Goal: Information Seeking & Learning: Find specific fact

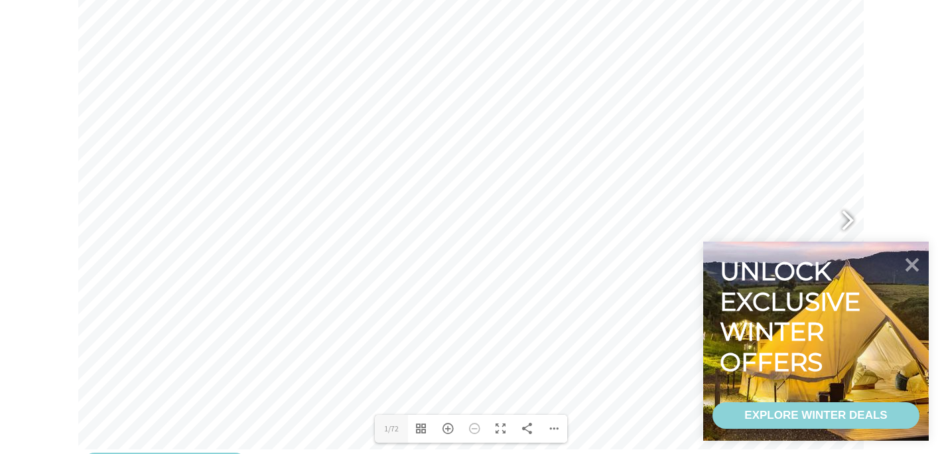
scroll to position [602, 0]
click at [847, 220] on div at bounding box center [842, 214] width 31 height 48
click at [852, 209] on div at bounding box center [842, 214] width 31 height 48
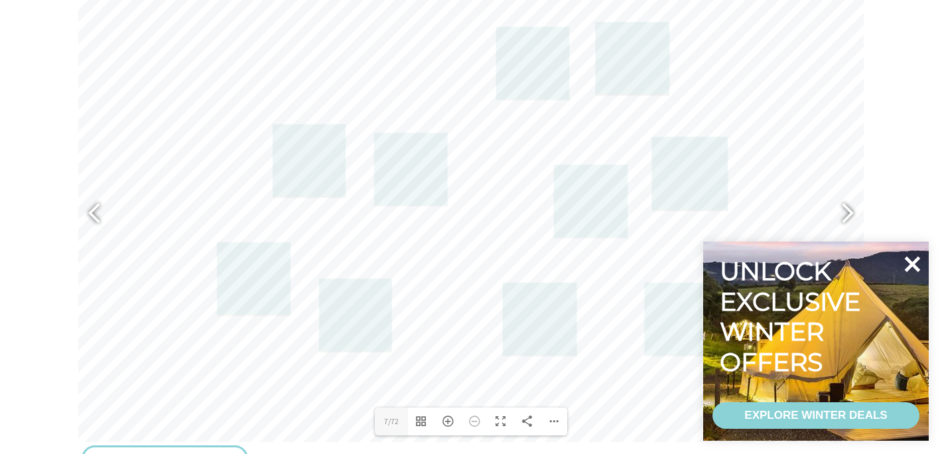
click at [915, 267] on icon at bounding box center [913, 264] width 16 height 16
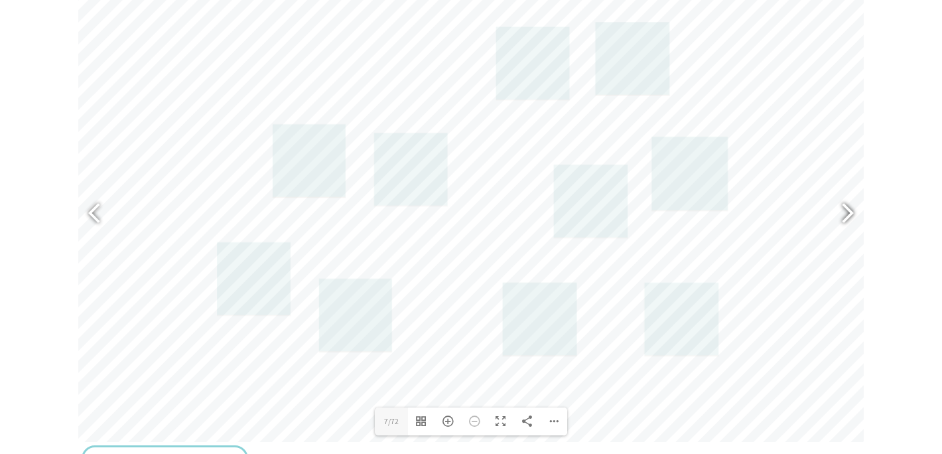
click at [845, 218] on div at bounding box center [842, 214] width 31 height 48
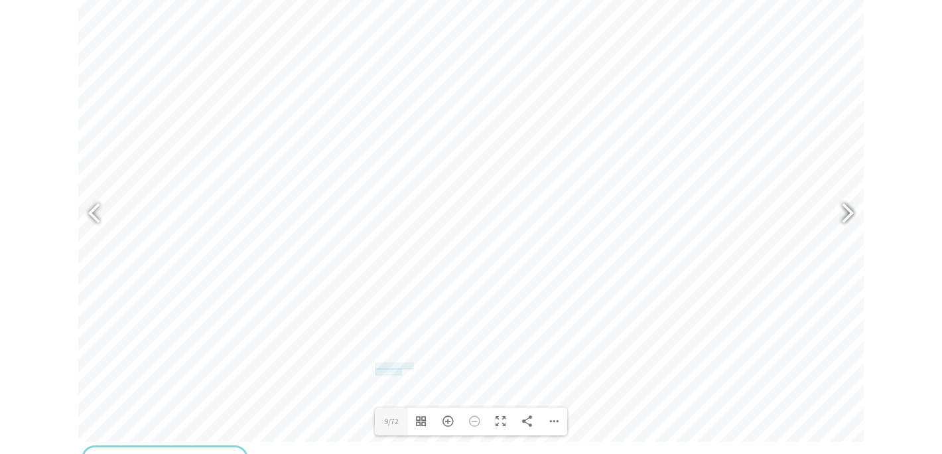
click at [845, 218] on div at bounding box center [842, 214] width 31 height 48
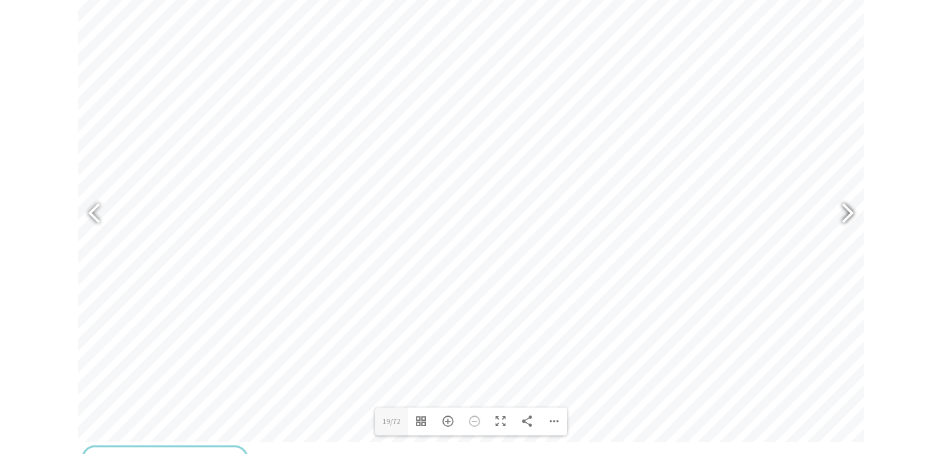
click at [845, 218] on div at bounding box center [842, 214] width 31 height 48
click at [855, 209] on div at bounding box center [842, 214] width 31 height 48
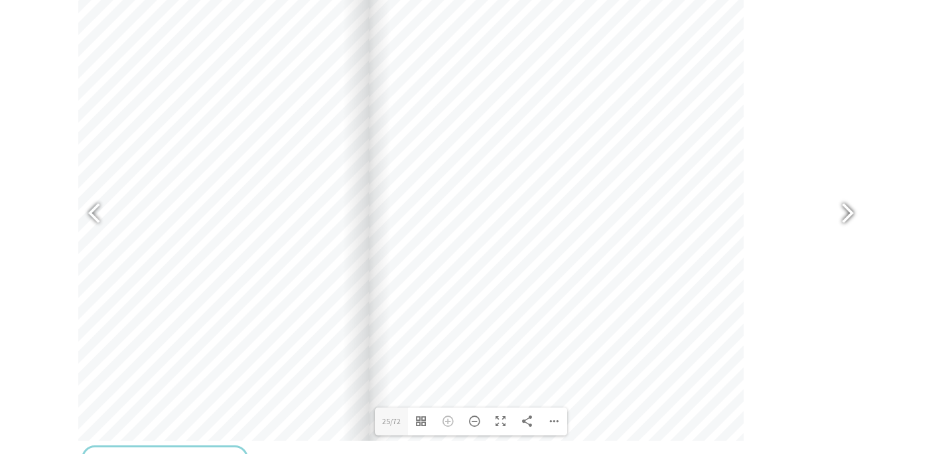
click at [850, 217] on div at bounding box center [842, 214] width 31 height 48
click at [848, 215] on div at bounding box center [842, 214] width 31 height 48
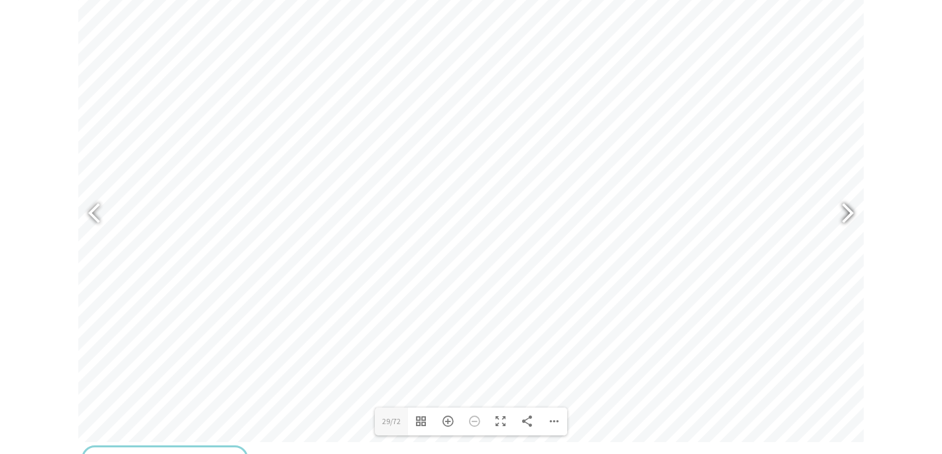
click at [849, 213] on div at bounding box center [842, 214] width 31 height 48
click at [850, 213] on div at bounding box center [842, 214] width 31 height 48
click at [850, 214] on div at bounding box center [842, 214] width 31 height 48
click at [850, 216] on div at bounding box center [842, 214] width 31 height 48
click at [94, 212] on div at bounding box center [100, 214] width 31 height 48
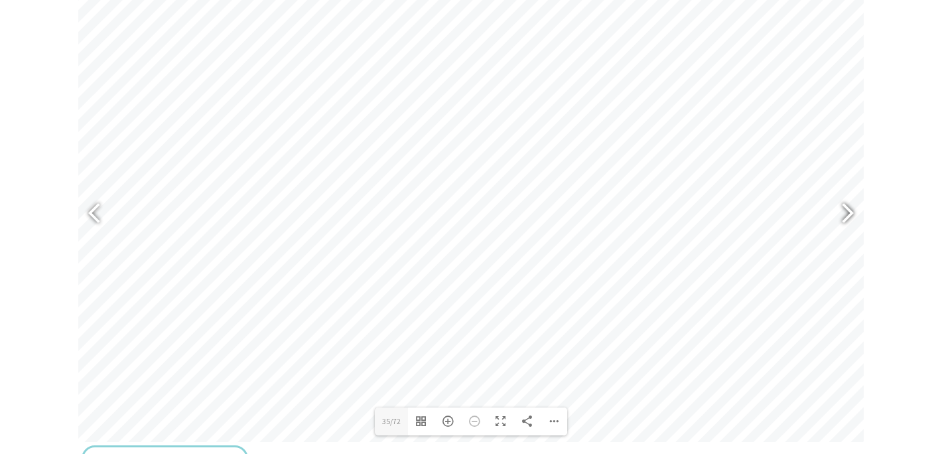
click at [845, 219] on div at bounding box center [842, 214] width 31 height 48
click at [846, 218] on div at bounding box center [842, 214] width 31 height 48
click at [847, 219] on div at bounding box center [842, 214] width 31 height 48
click at [847, 216] on div at bounding box center [842, 214] width 31 height 48
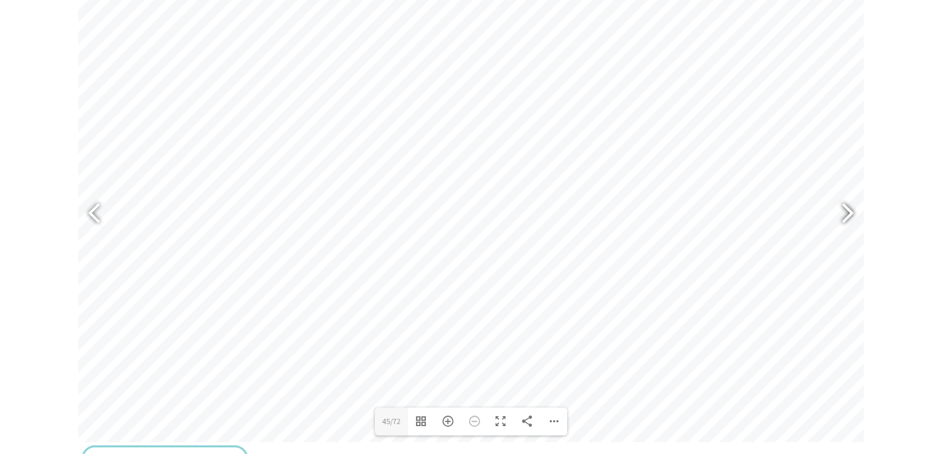
click at [847, 218] on div at bounding box center [842, 214] width 31 height 48
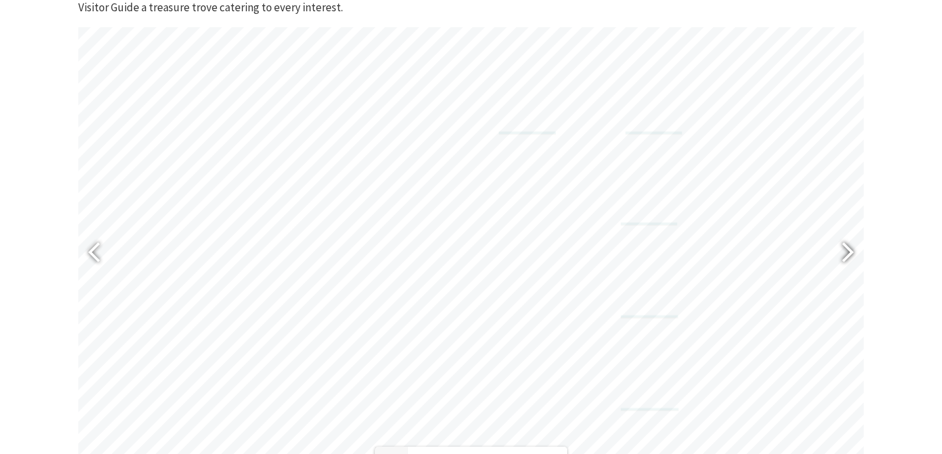
scroll to position [565, 0]
click at [843, 256] on div at bounding box center [842, 252] width 31 height 48
click at [843, 257] on div at bounding box center [842, 252] width 31 height 48
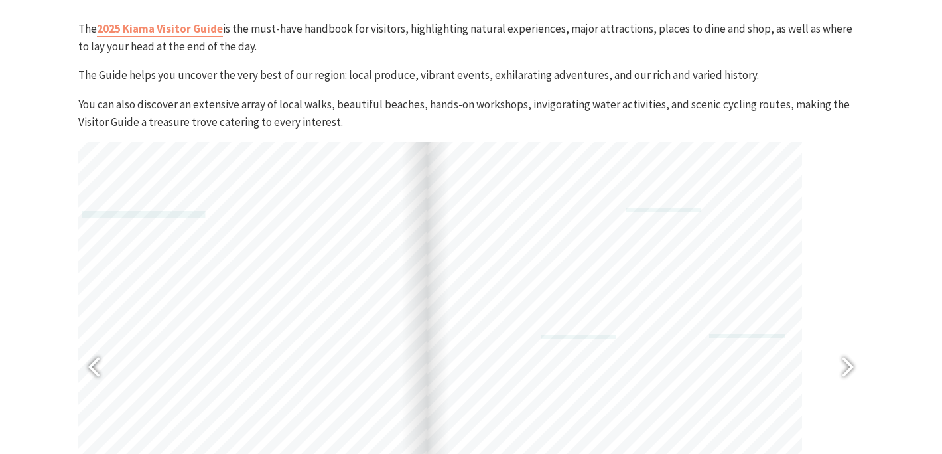
scroll to position [447, 0]
click at [684, 194] on div "[EMAIL_ADDRESS][DOMAIN_NAME] [EMAIL_ADDRESS][DOMAIN_NAME] [EMAIL_ADDRESS][DOMAI…" at bounding box center [614, 356] width 375 height 531
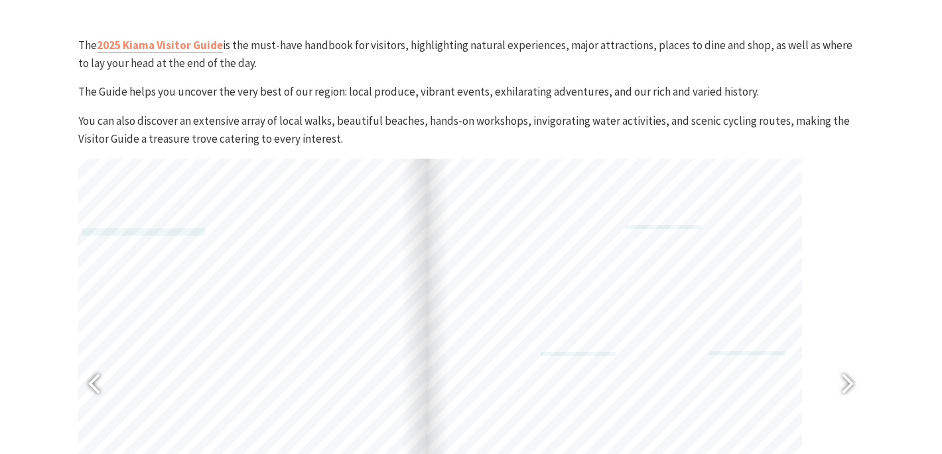
scroll to position [435, 0]
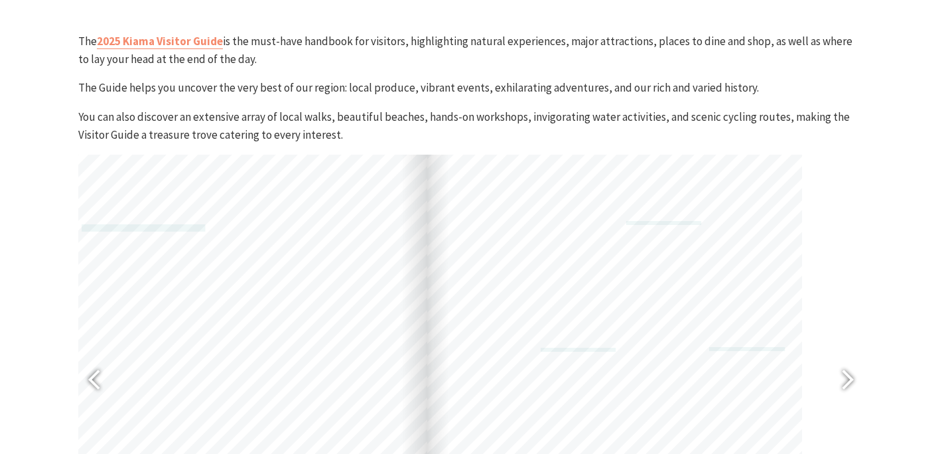
click at [687, 179] on div "[EMAIL_ADDRESS][DOMAIN_NAME] [EMAIL_ADDRESS][DOMAIN_NAME] [EMAIL_ADDRESS][DOMAI…" at bounding box center [614, 368] width 375 height 531
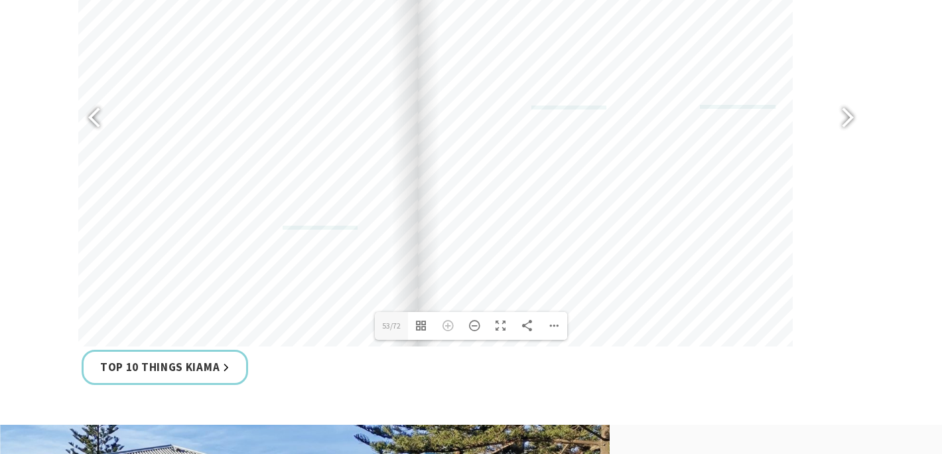
scroll to position [695, 0]
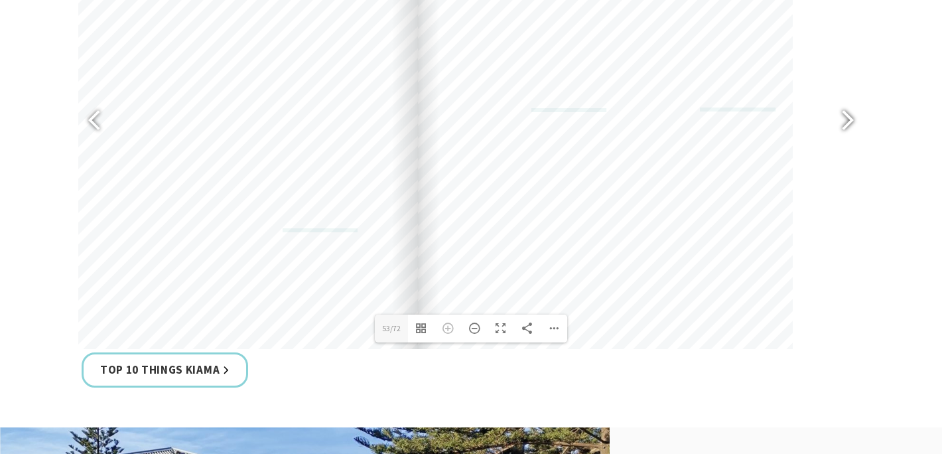
click at [851, 117] on div at bounding box center [842, 122] width 31 height 48
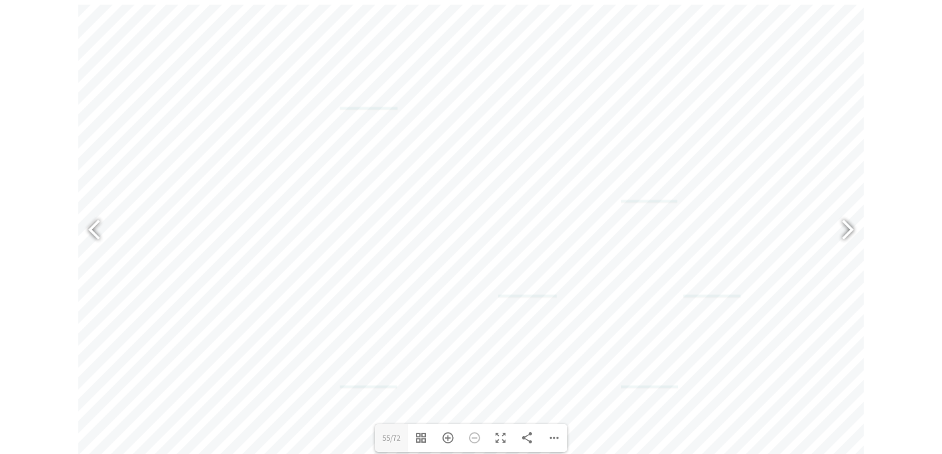
scroll to position [581, 0]
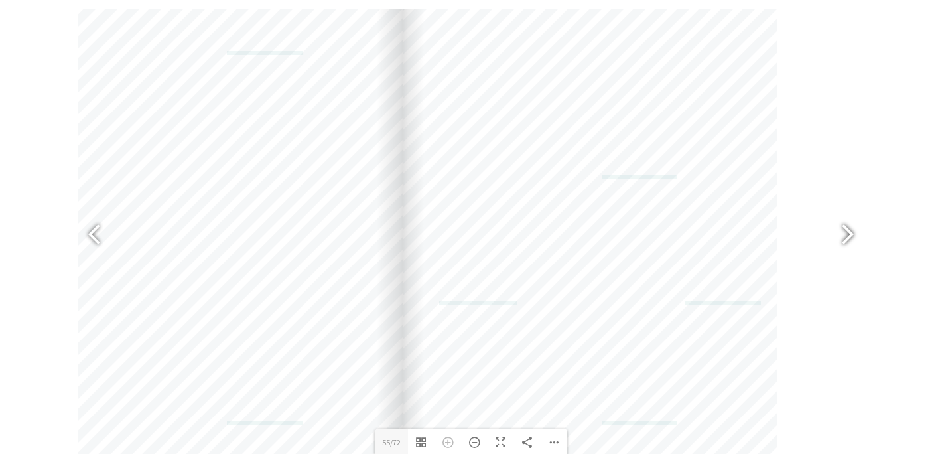
click at [849, 237] on div at bounding box center [842, 236] width 31 height 48
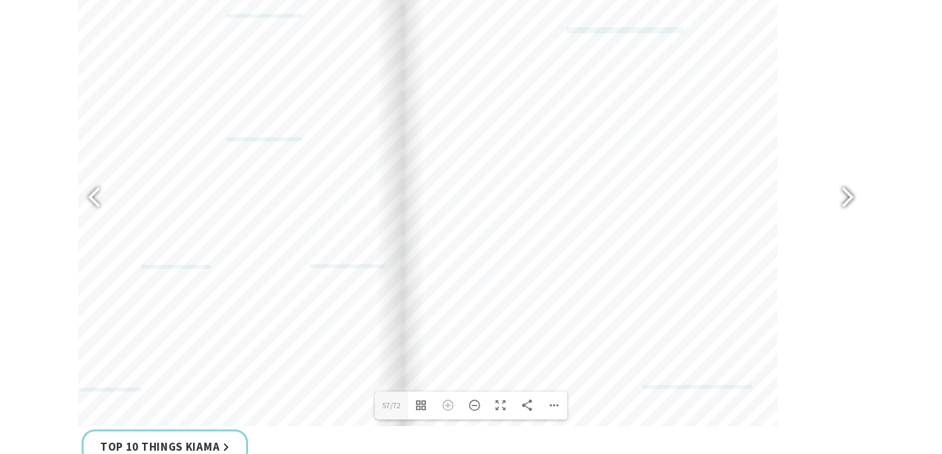
scroll to position [618, 0]
click at [92, 195] on div at bounding box center [100, 198] width 31 height 48
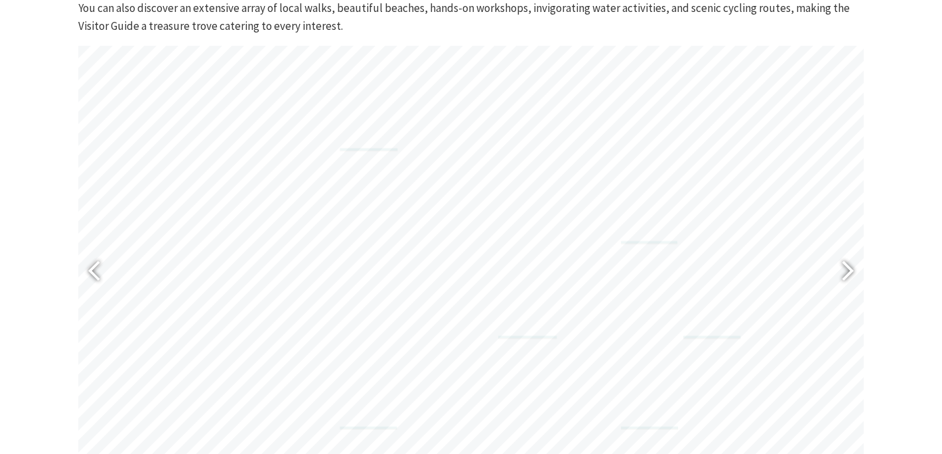
scroll to position [542, 0]
click at [92, 278] on div at bounding box center [100, 274] width 31 height 48
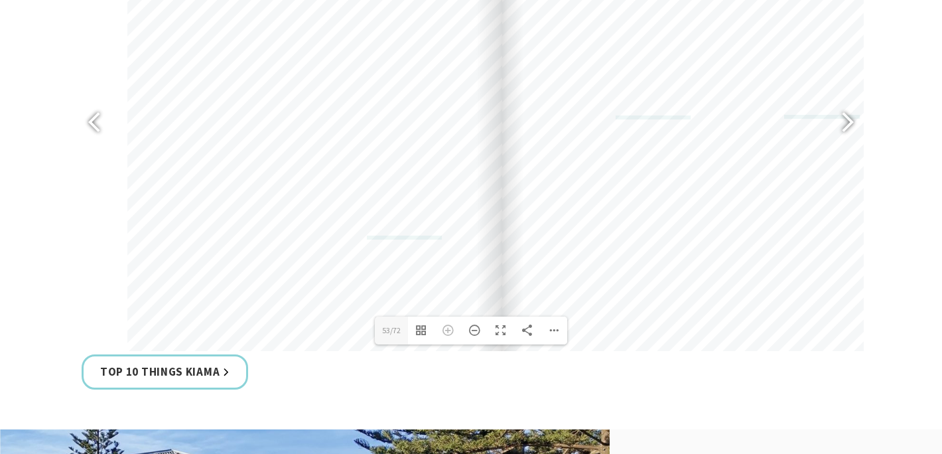
scroll to position [679, 0]
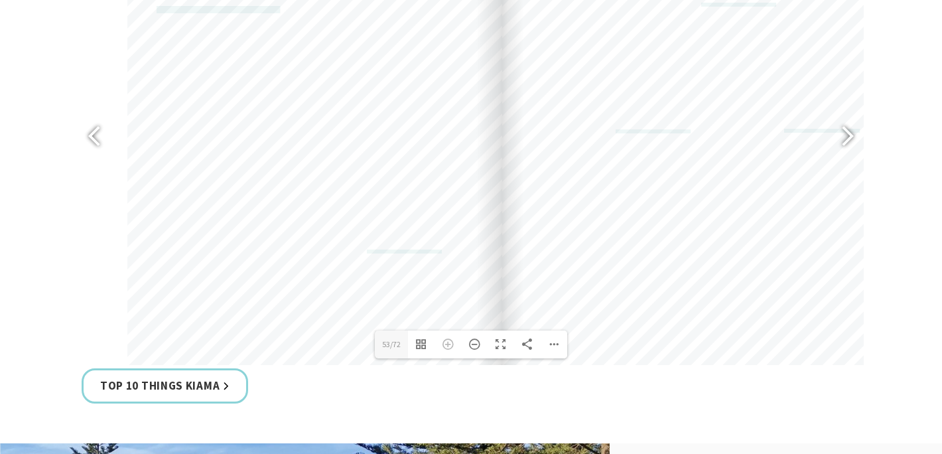
click at [502, 279] on div "[EMAIL_ADDRESS][DOMAIN_NAME] [EMAIL_ADDRESS][DOMAIN_NAME] [EMAIL_ADDRESS][DOMAI…" at bounding box center [314, 150] width 375 height 531
click at [416, 317] on div "[EMAIL_ADDRESS][DOMAIN_NAME] [EMAIL_ADDRESS][DOMAIN_NAME] [EMAIL_ADDRESS][DOMAI…" at bounding box center [314, 150] width 375 height 531
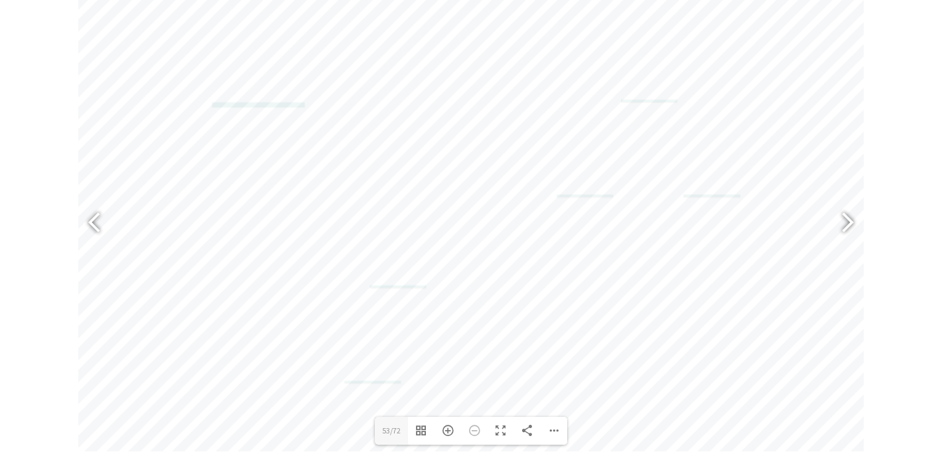
scroll to position [593, 0]
click at [98, 224] on div at bounding box center [100, 223] width 31 height 48
click at [95, 226] on div at bounding box center [100, 223] width 31 height 48
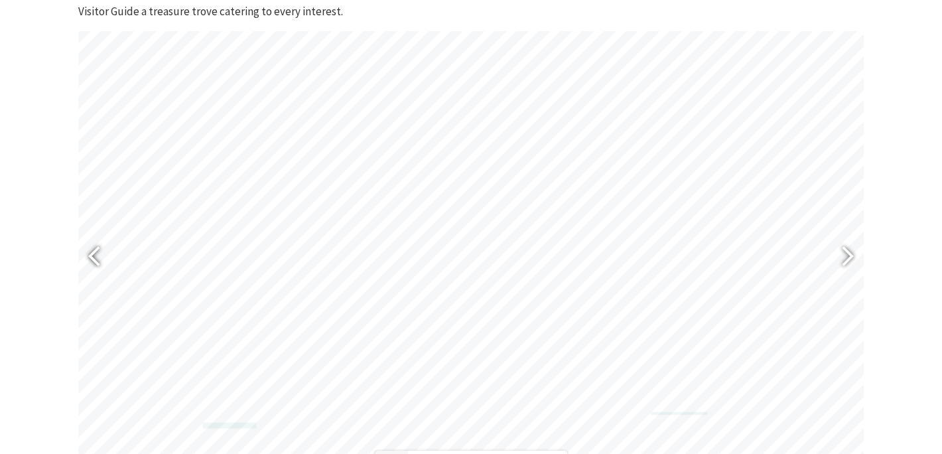
scroll to position [559, 0]
click at [94, 277] on div at bounding box center [100, 257] width 31 height 48
drag, startPoint x: 849, startPoint y: 255, endPoint x: 870, endPoint y: 280, distance: 32.5
click at [870, 281] on section "The 2025 Kiama Visitor Guide is the must-have handbook for visitors, highlighti…" at bounding box center [471, 217] width 942 height 691
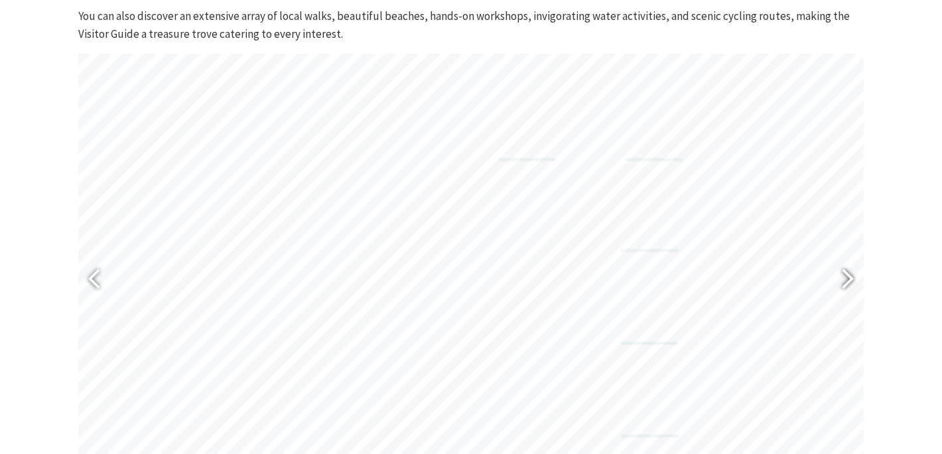
scroll to position [537, 0]
click at [851, 279] on div at bounding box center [842, 279] width 31 height 48
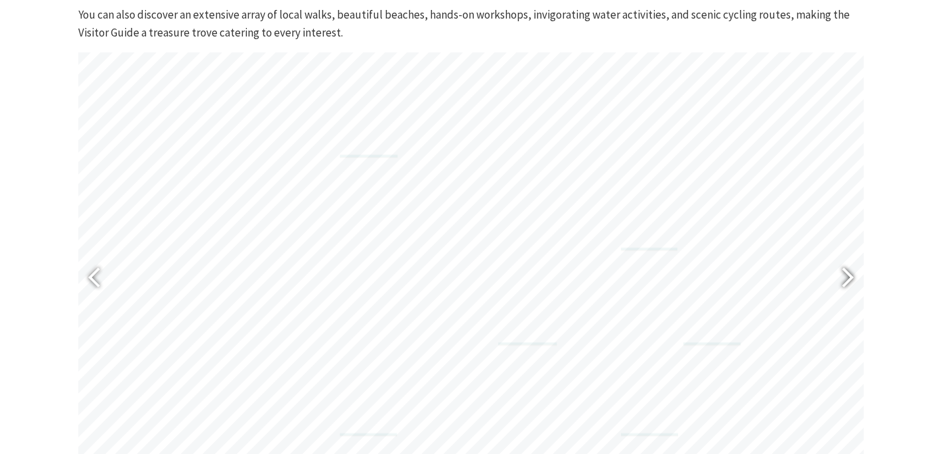
click at [851, 279] on div at bounding box center [842, 279] width 31 height 48
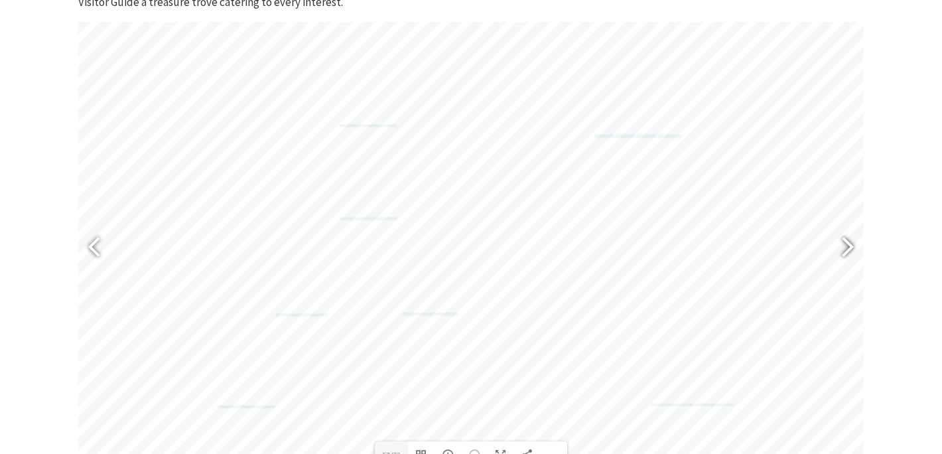
scroll to position [569, 0]
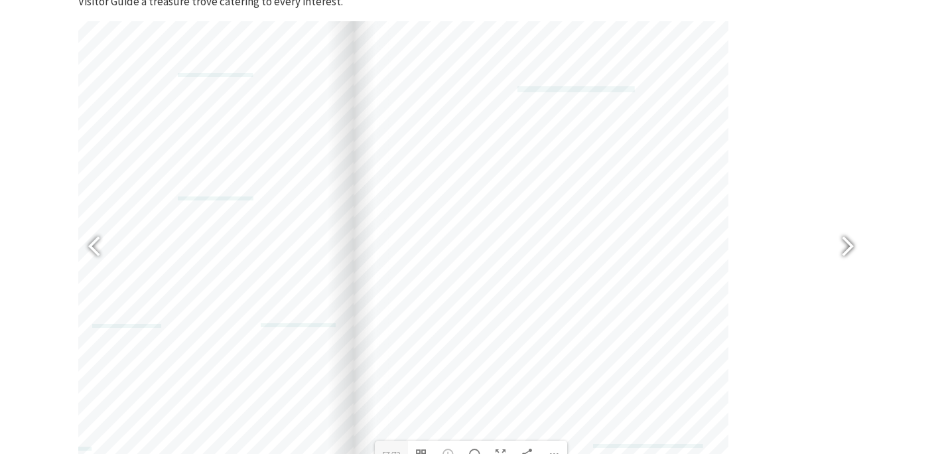
click at [850, 253] on div at bounding box center [842, 248] width 31 height 48
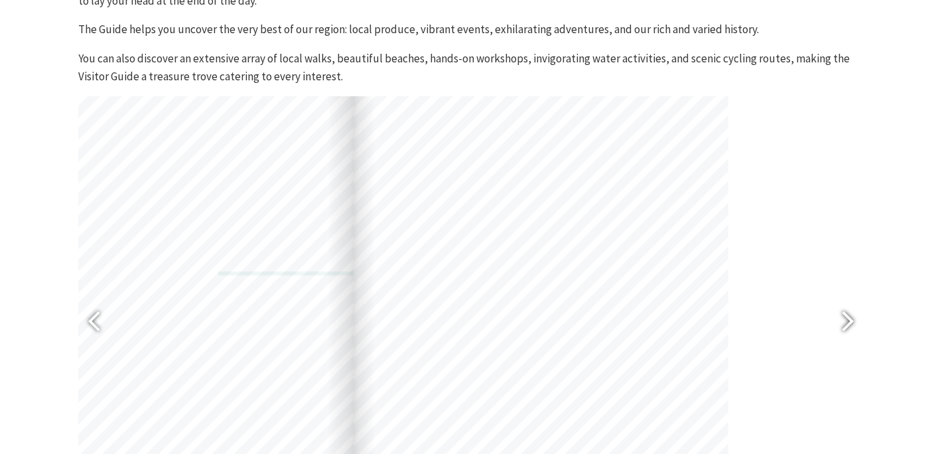
scroll to position [487, 0]
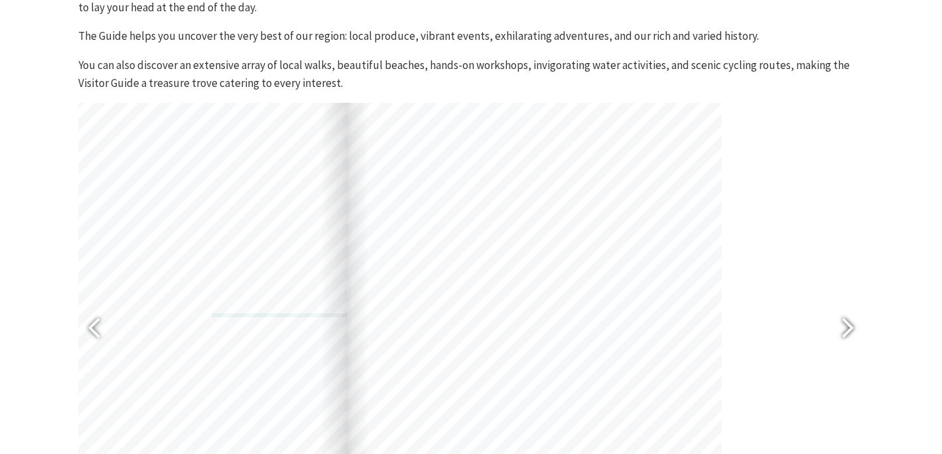
click at [850, 253] on div "[PERSON_NAME][EMAIL_ADDRESS][PERSON_NAME][DOMAIN_NAME] [EMAIL_ADDRESS][DOMAIN_N…" at bounding box center [347, 337] width 1009 height 531
click at [847, 325] on div at bounding box center [842, 329] width 31 height 48
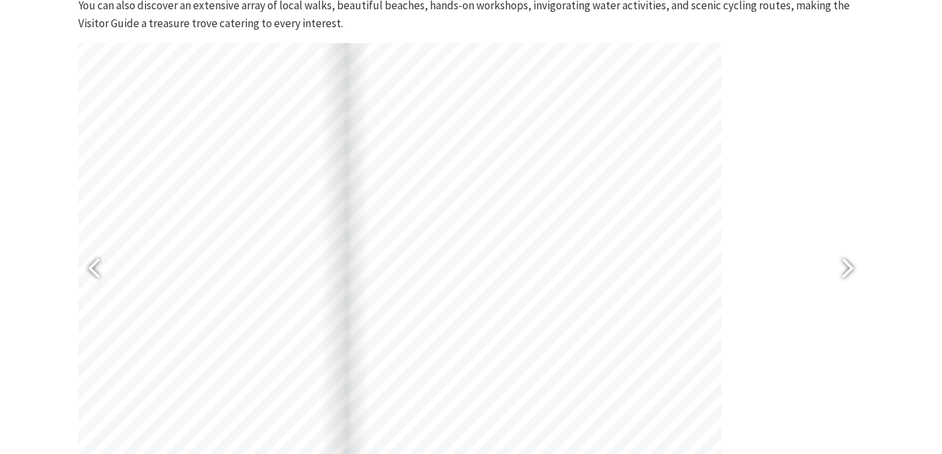
scroll to position [548, 0]
click at [545, 319] on div at bounding box center [534, 276] width 375 height 531
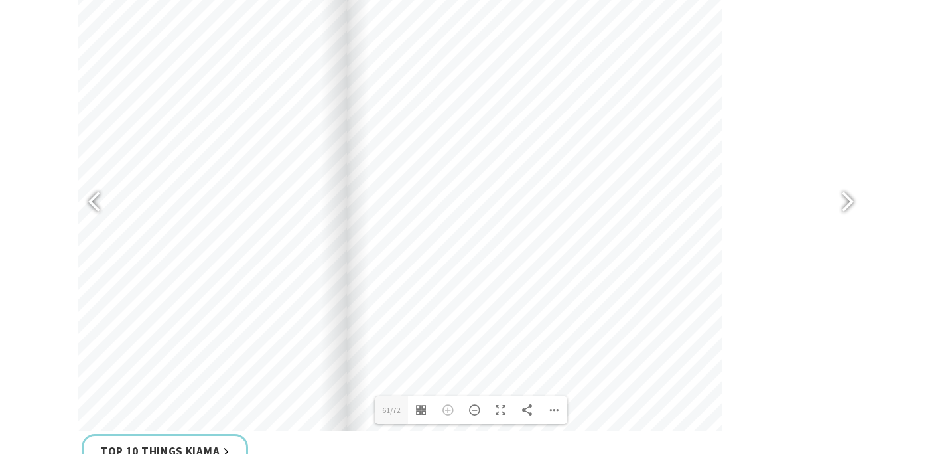
scroll to position [614, 0]
click at [534, 321] on div at bounding box center [534, 209] width 375 height 531
click at [595, 271] on div at bounding box center [534, 209] width 375 height 531
click at [447, 409] on div "Zoom In" at bounding box center [448, 409] width 27 height 28
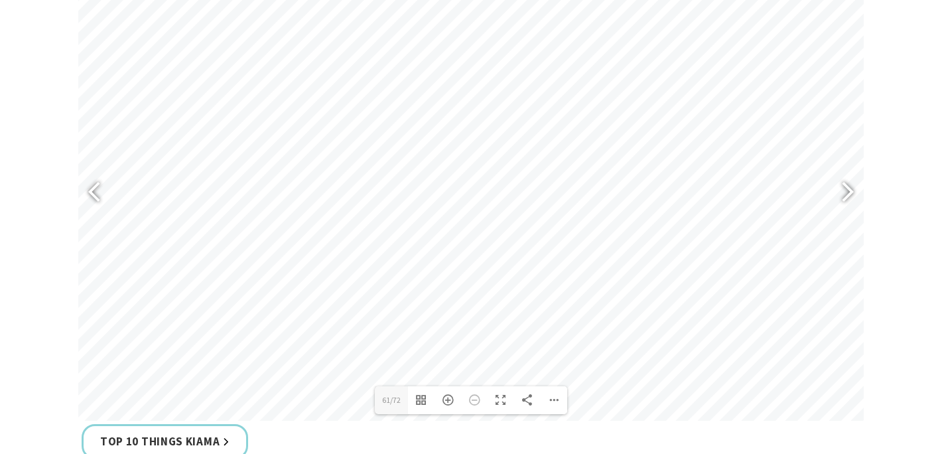
scroll to position [637, 0]
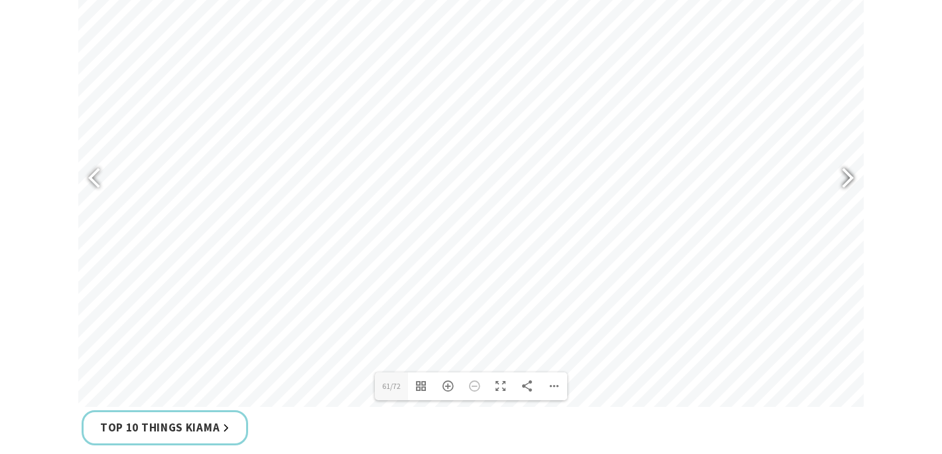
click at [843, 176] on div at bounding box center [842, 179] width 31 height 48
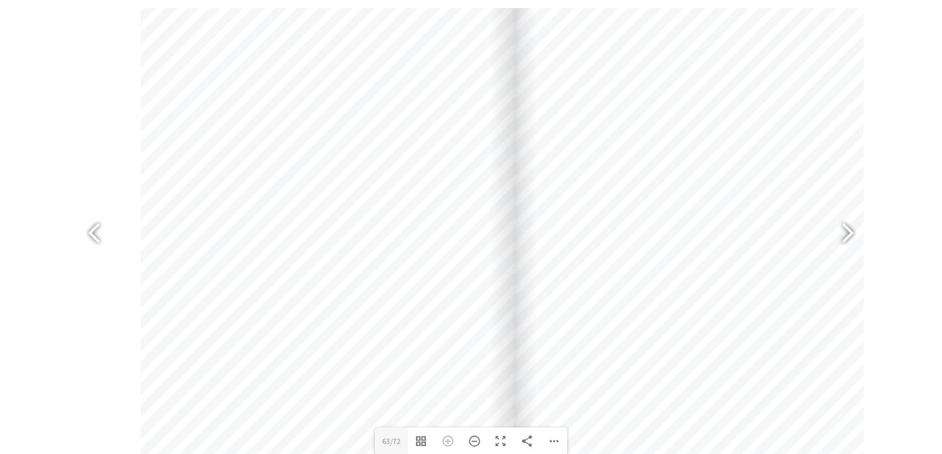
scroll to position [586, 0]
click at [848, 229] on div at bounding box center [842, 230] width 31 height 48
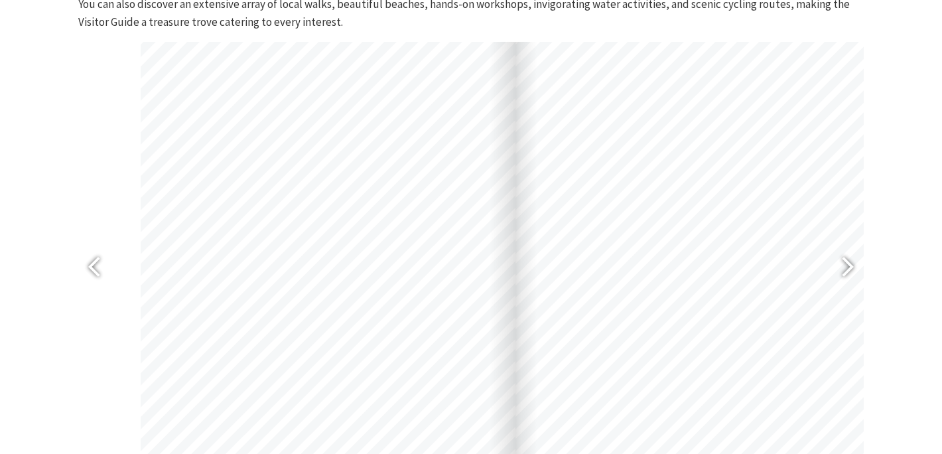
scroll to position [536, 0]
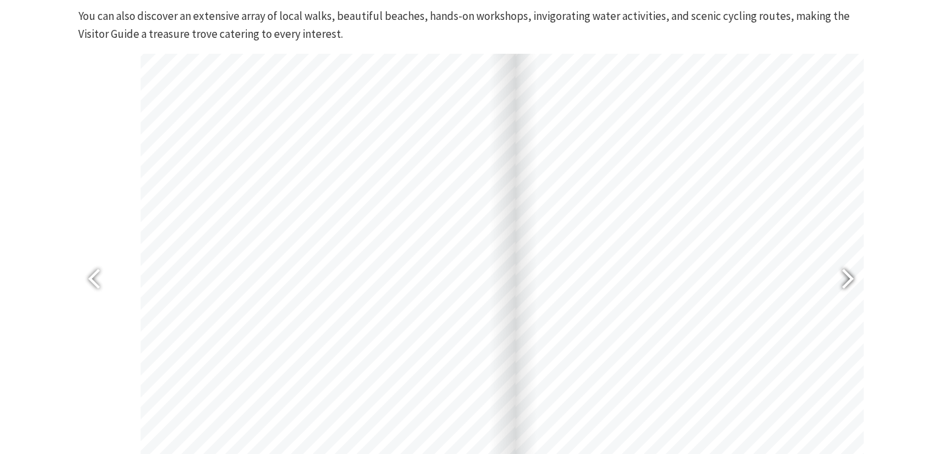
click at [847, 275] on div at bounding box center [842, 280] width 31 height 48
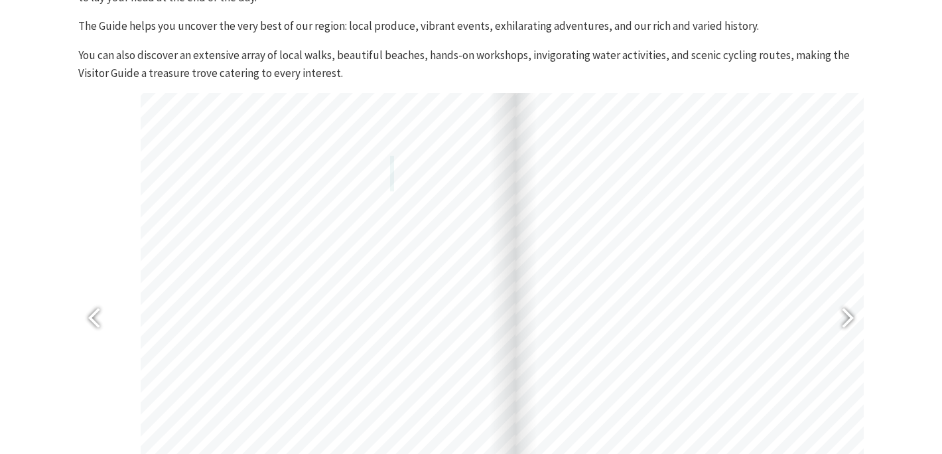
scroll to position [500, 0]
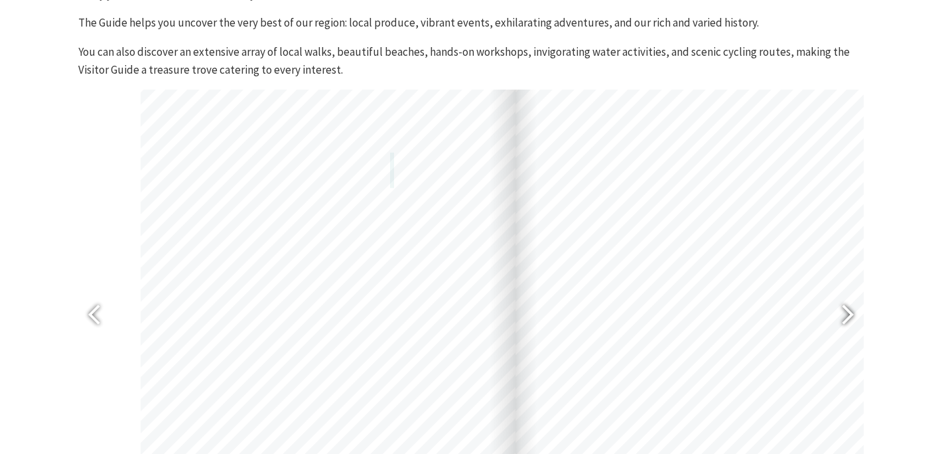
click at [849, 311] on div at bounding box center [842, 316] width 31 height 48
type input "72"
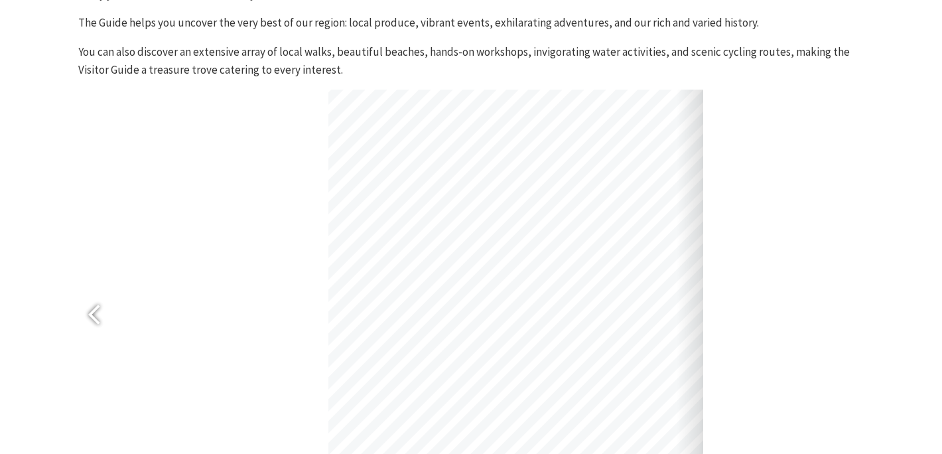
click at [847, 321] on div at bounding box center [703, 292] width 1009 height 531
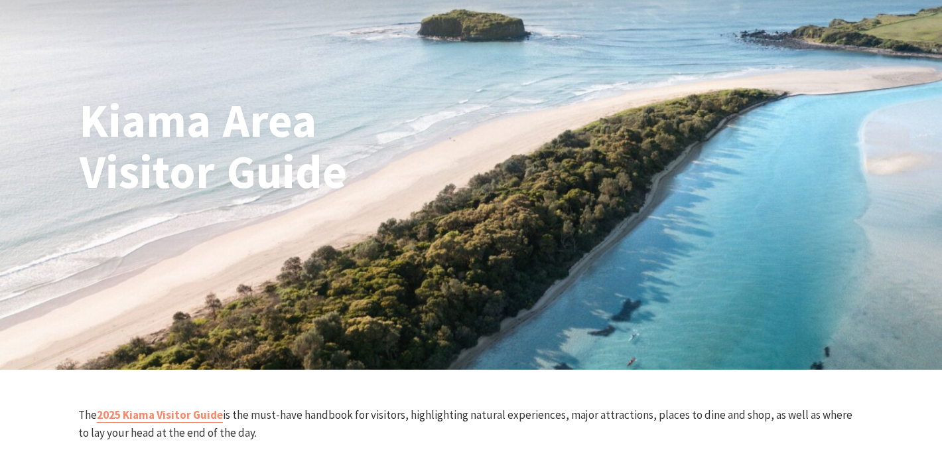
scroll to position [0, 0]
